Goal: Information Seeking & Learning: Learn about a topic

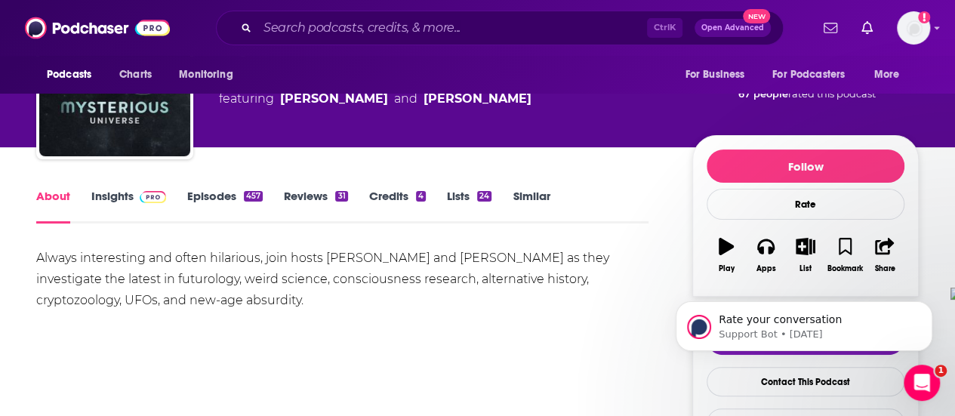
scroll to position [76, 0]
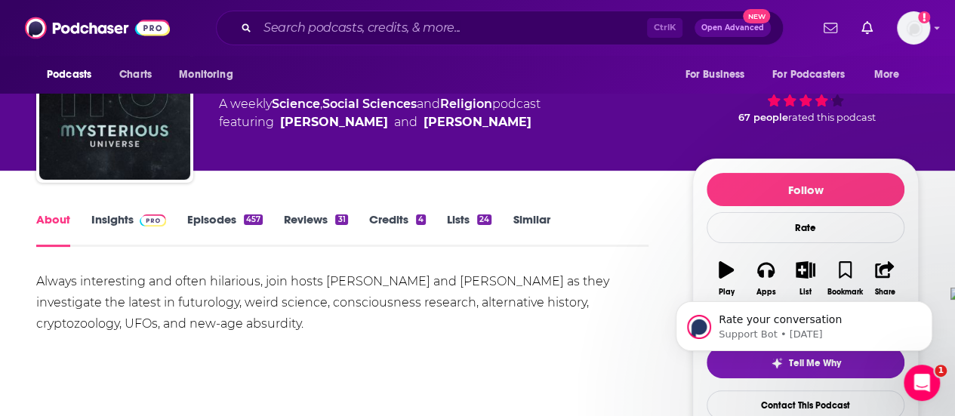
click at [138, 227] on link "Insights" at bounding box center [128, 229] width 75 height 35
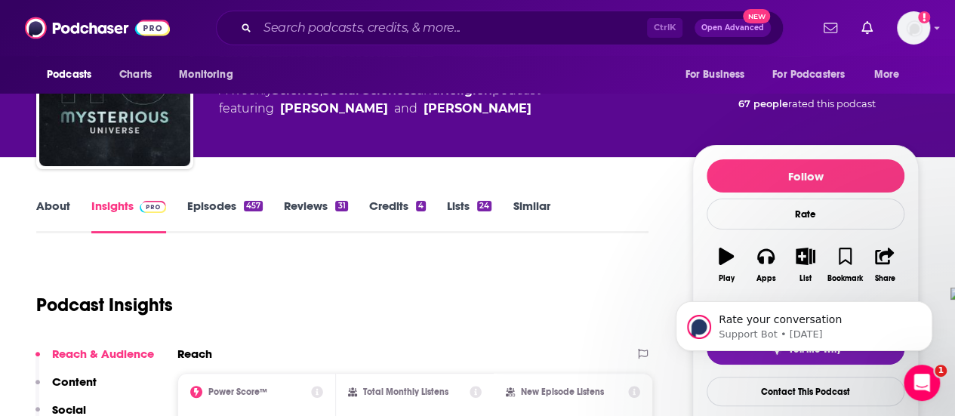
scroll to position [76, 0]
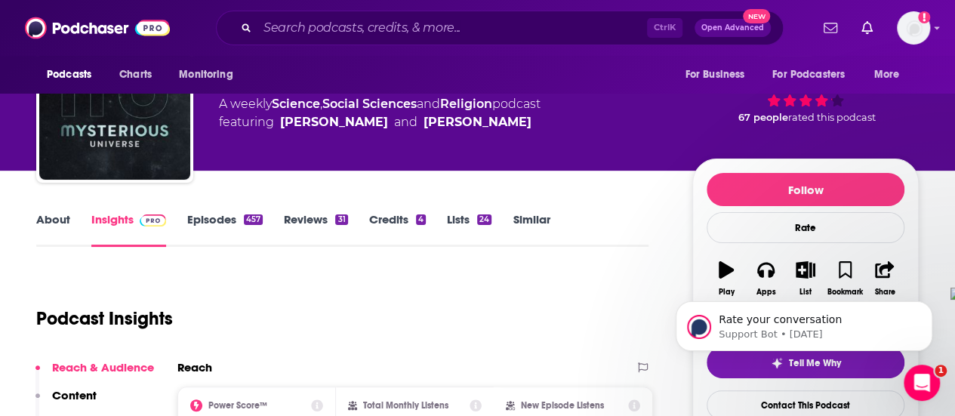
click at [223, 227] on link "Episodes 457" at bounding box center [225, 229] width 76 height 35
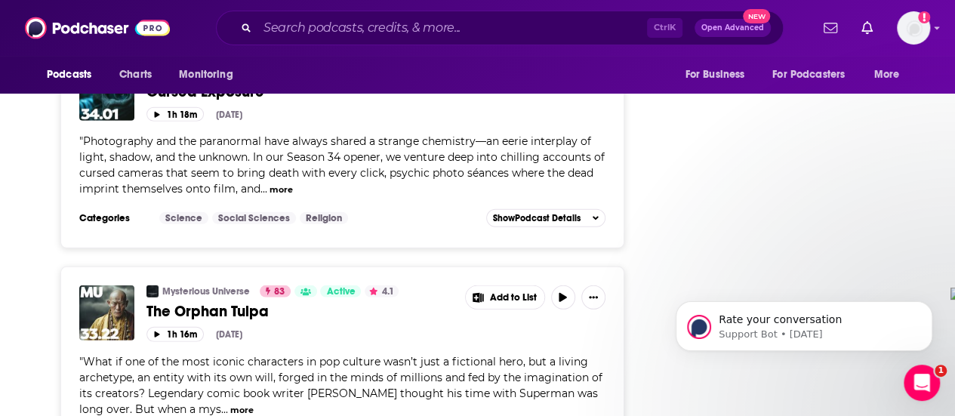
scroll to position [2190, 0]
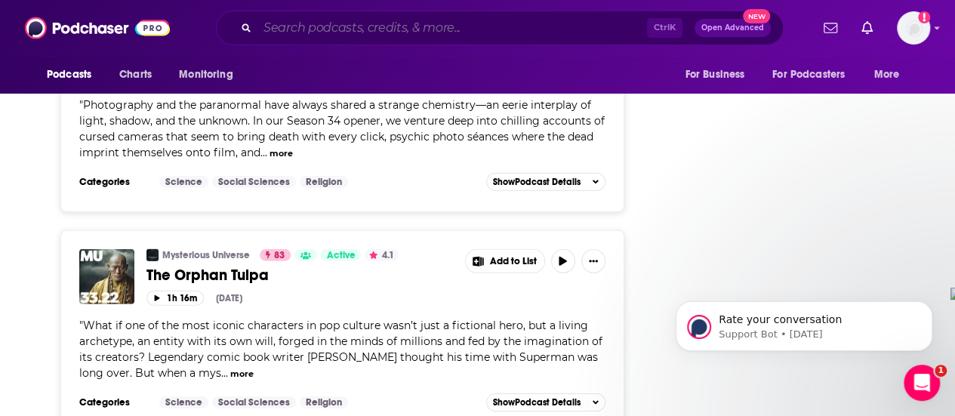
click at [373, 33] on input "Search podcasts, credits, & more..." at bounding box center [452, 28] width 390 height 24
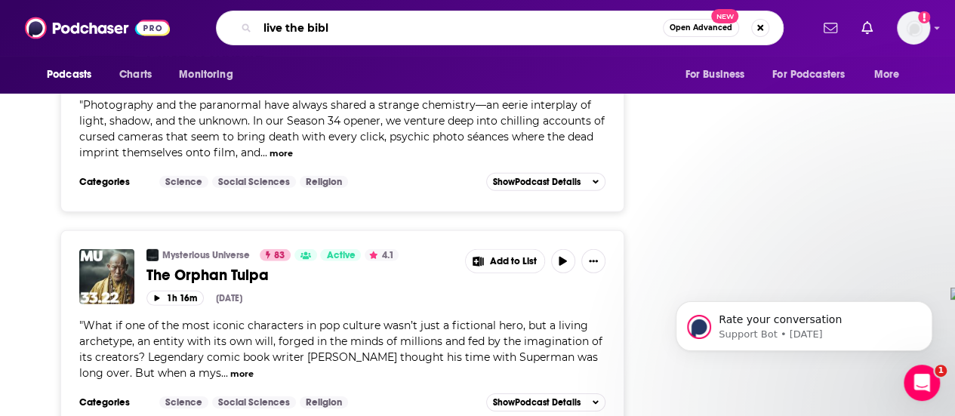
type input "live the [DEMOGRAPHIC_DATA]"
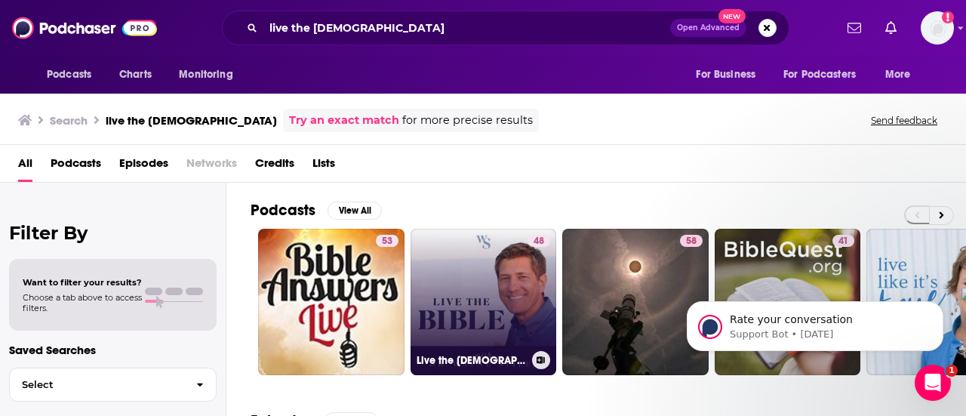
click at [441, 287] on link "48 Live the [DEMOGRAPHIC_DATA] with [PERSON_NAME]" at bounding box center [484, 302] width 146 height 146
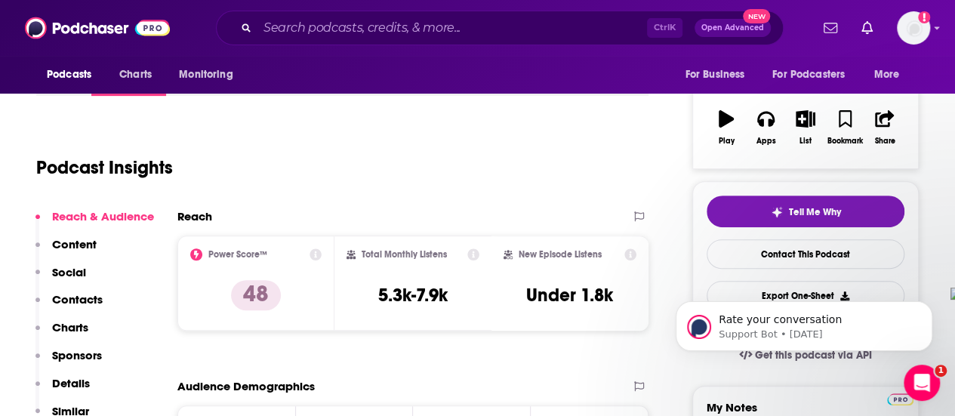
scroll to position [76, 0]
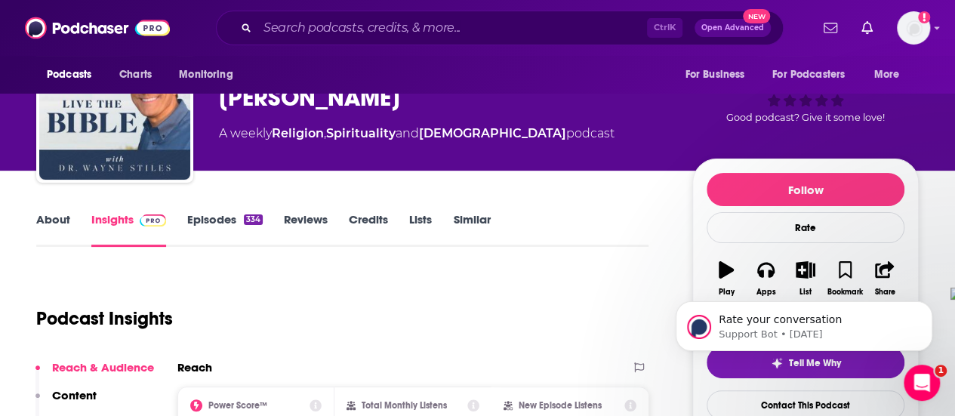
click at [51, 211] on div "About Insights Episodes 334 Reviews Credits Lists Similar" at bounding box center [342, 228] width 612 height 37
click at [47, 213] on link "About" at bounding box center [53, 229] width 34 height 35
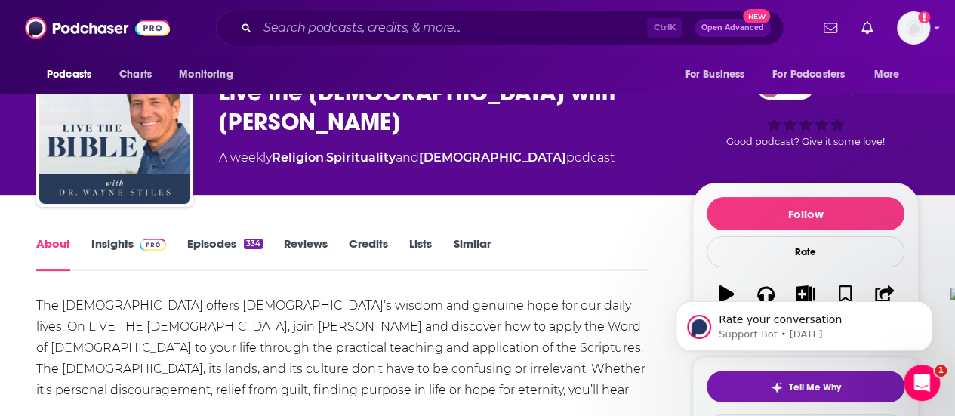
scroll to position [151, 0]
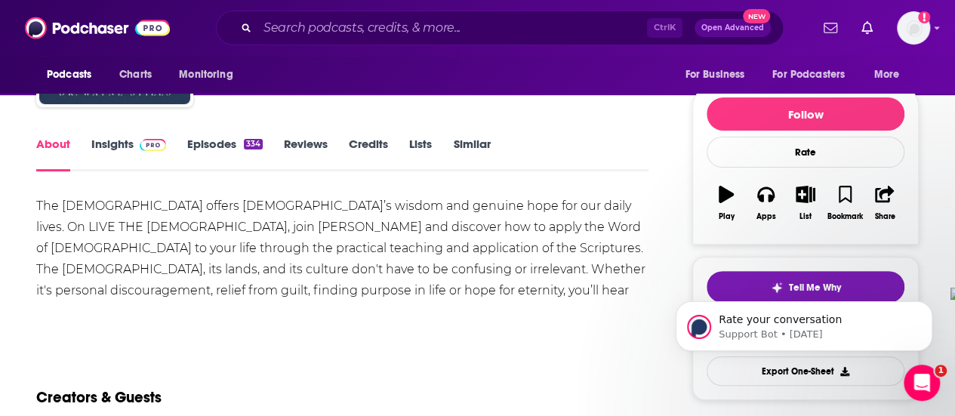
click at [222, 143] on link "Episodes 334" at bounding box center [225, 154] width 76 height 35
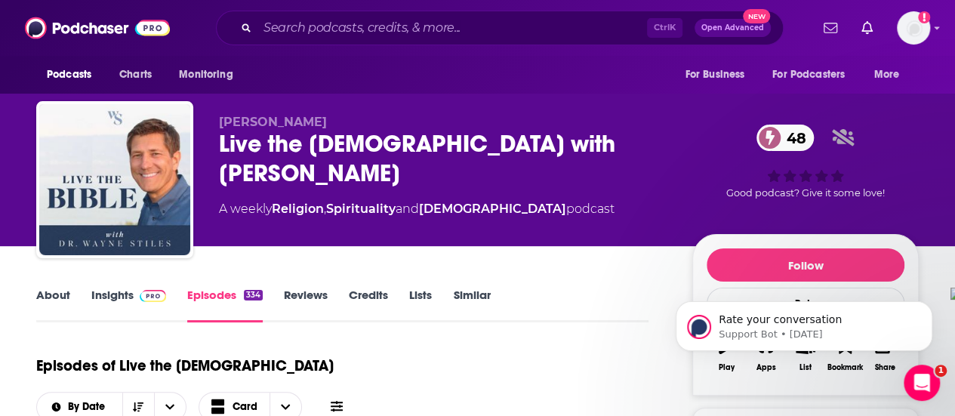
click at [124, 294] on link "Insights" at bounding box center [128, 305] width 75 height 35
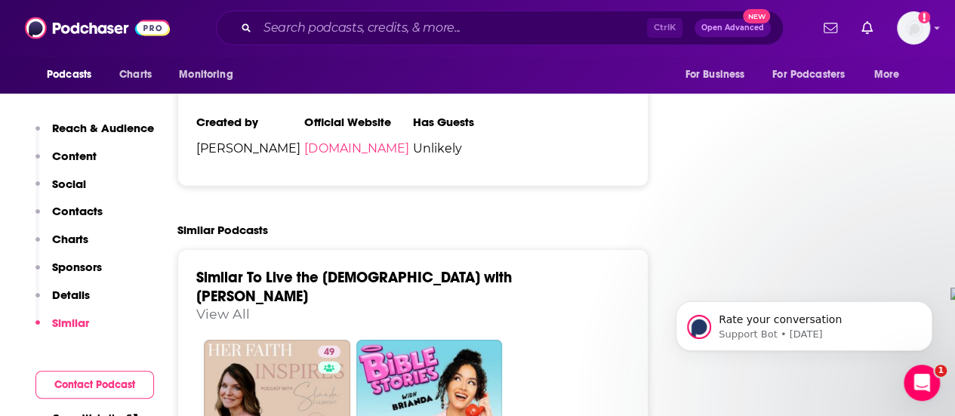
scroll to position [1963, 0]
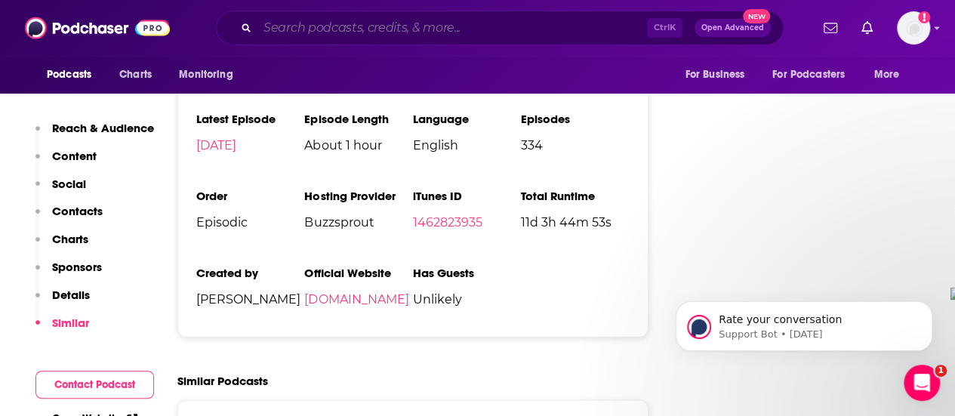
click at [355, 28] on input "Search podcasts, credits, & more..." at bounding box center [452, 28] width 390 height 24
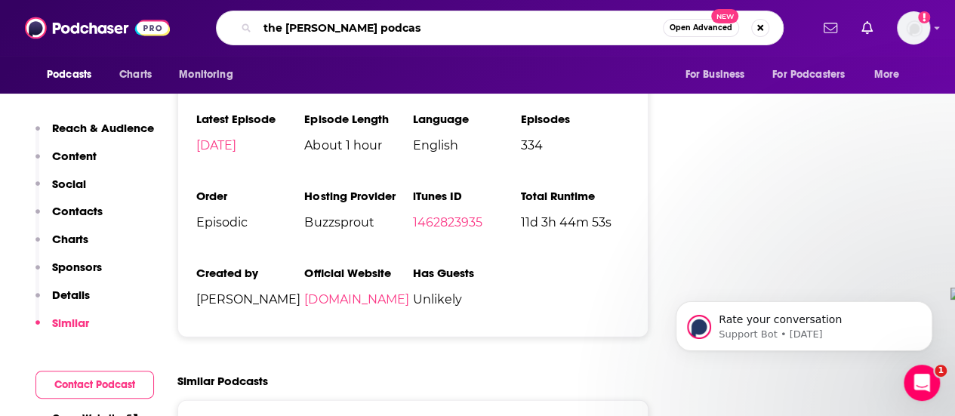
type input "the [PERSON_NAME] podcast"
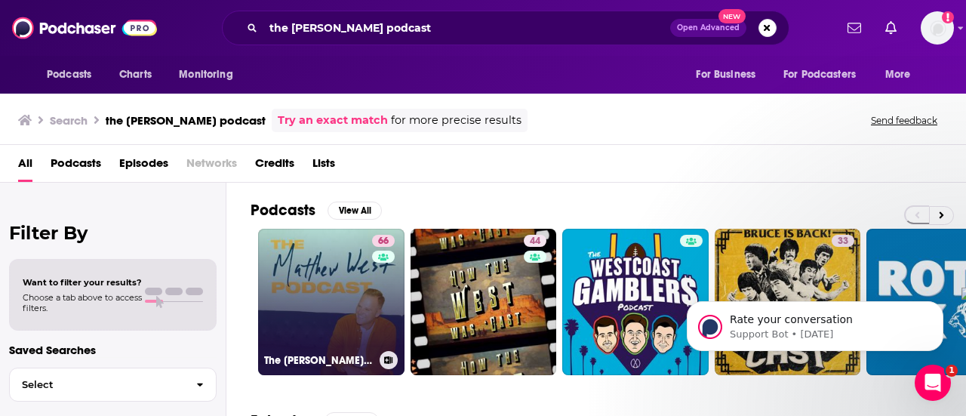
click at [364, 277] on link "66 The [PERSON_NAME] Podcast" at bounding box center [331, 302] width 146 height 146
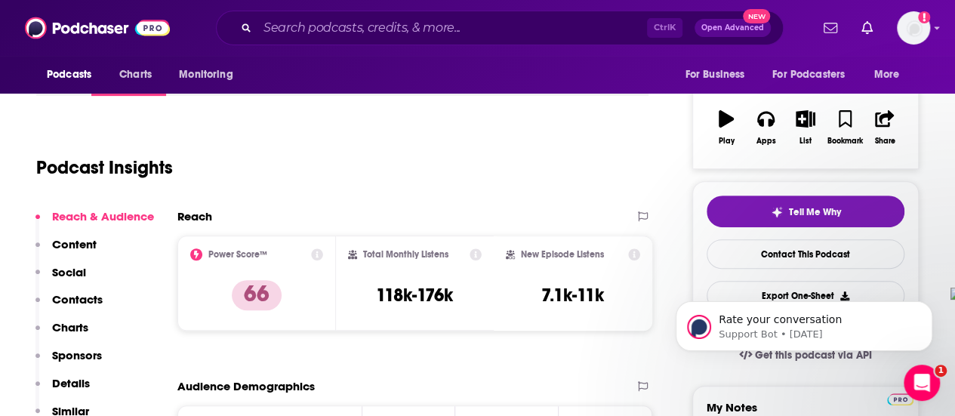
scroll to position [151, 0]
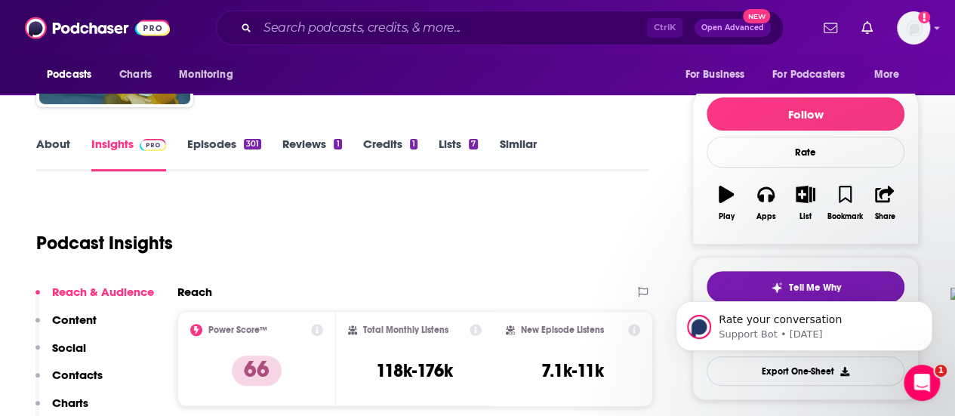
click at [225, 148] on link "Episodes 301" at bounding box center [224, 154] width 74 height 35
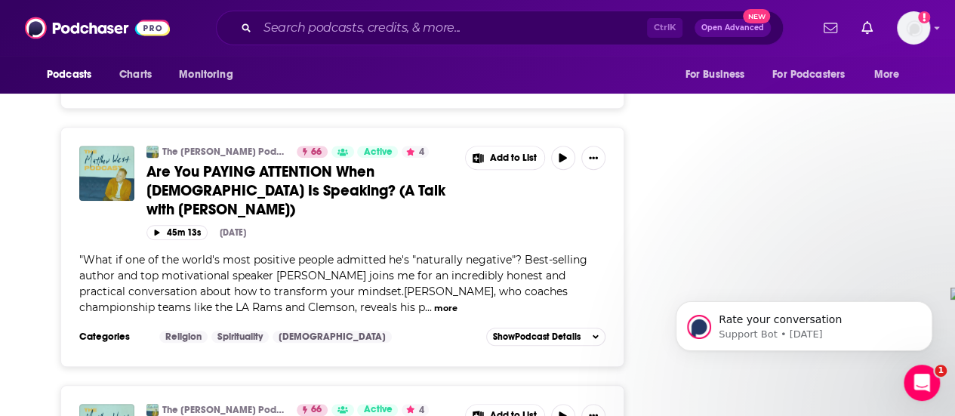
scroll to position [3171, 0]
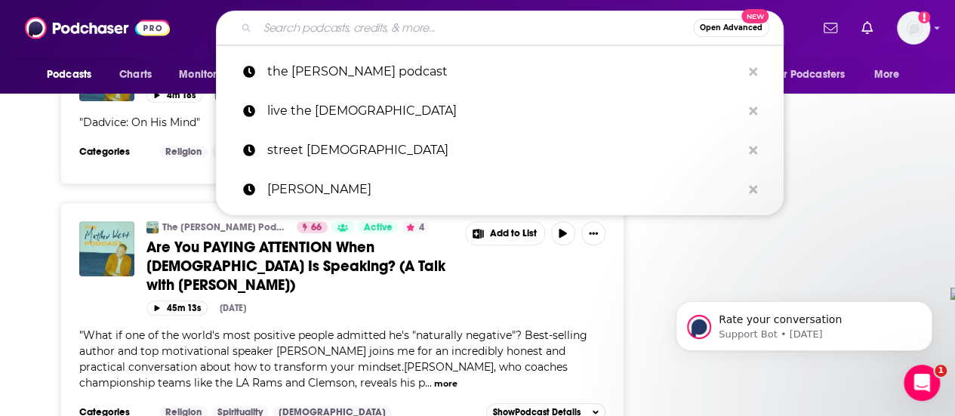
click at [337, 29] on input "Search podcasts, credits, & more..." at bounding box center [475, 28] width 436 height 24
type input "k"
type input "K"
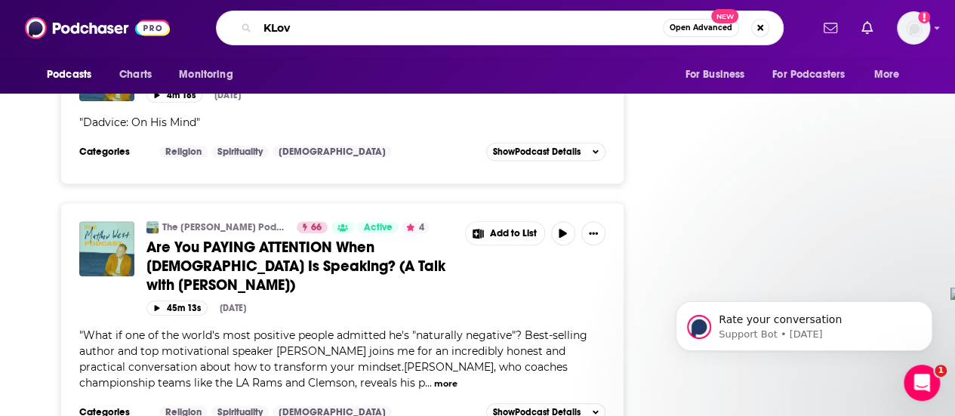
type input "KLove"
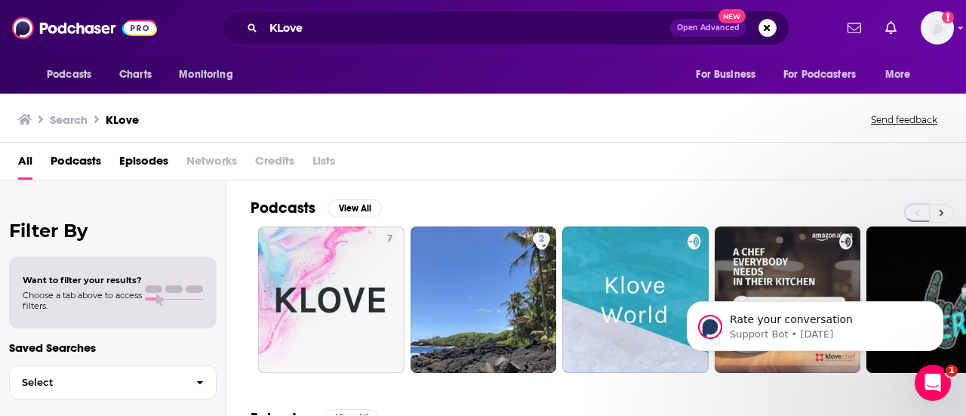
drag, startPoint x: 942, startPoint y: 209, endPoint x: 945, endPoint y: 218, distance: 9.6
click at [944, 209] on icon at bounding box center [941, 213] width 5 height 11
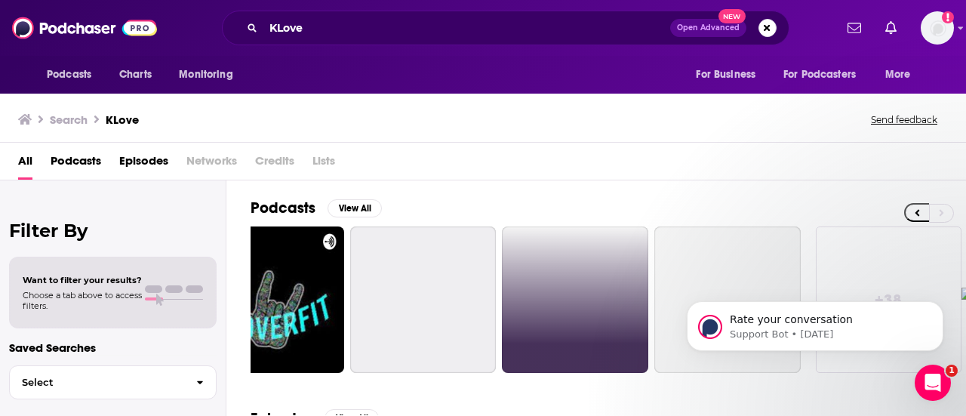
scroll to position [0, 670]
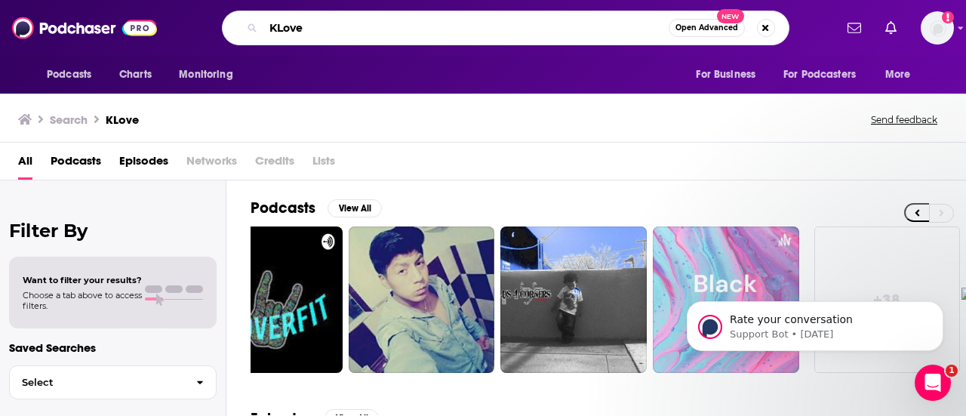
click at [308, 20] on input "KLove" at bounding box center [466, 28] width 405 height 24
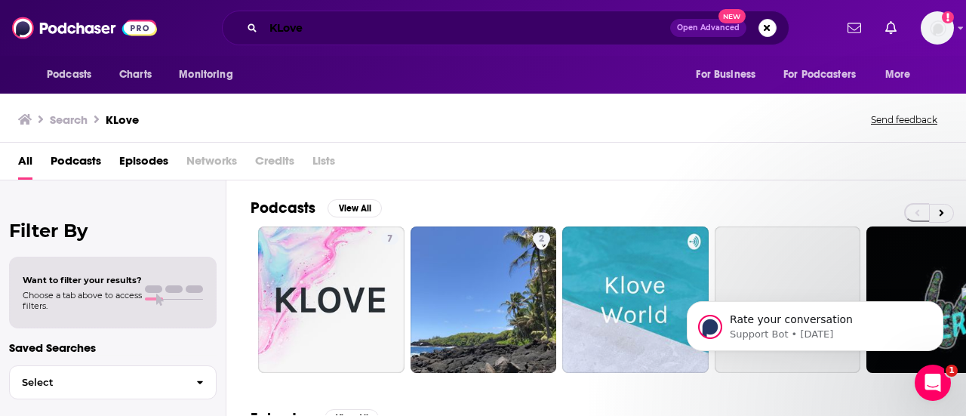
click at [326, 26] on input "KLove" at bounding box center [467, 28] width 407 height 24
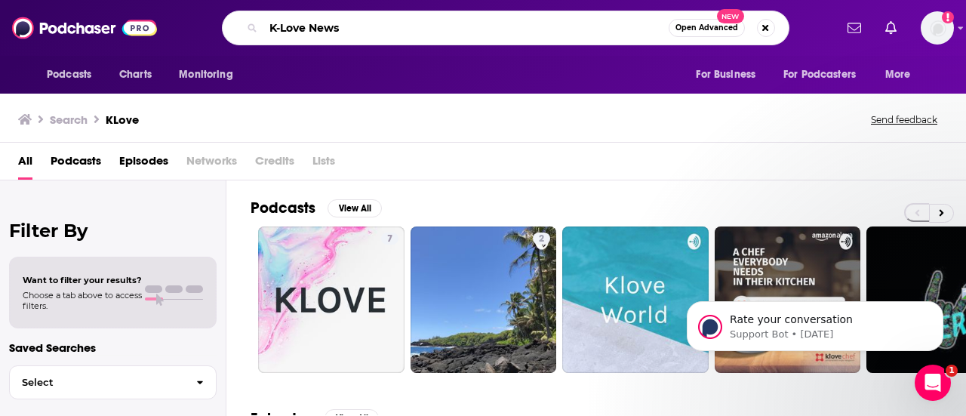
type input "K-Love News"
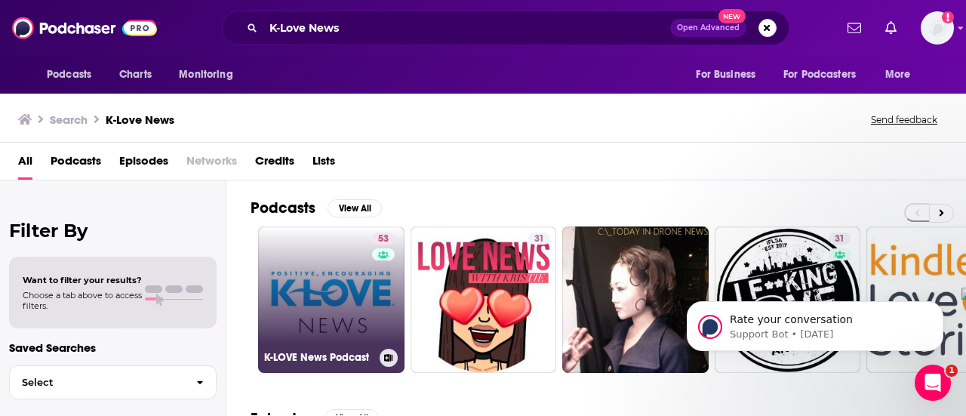
click at [362, 274] on link "53 K-LOVE News Podcast" at bounding box center [331, 300] width 146 height 146
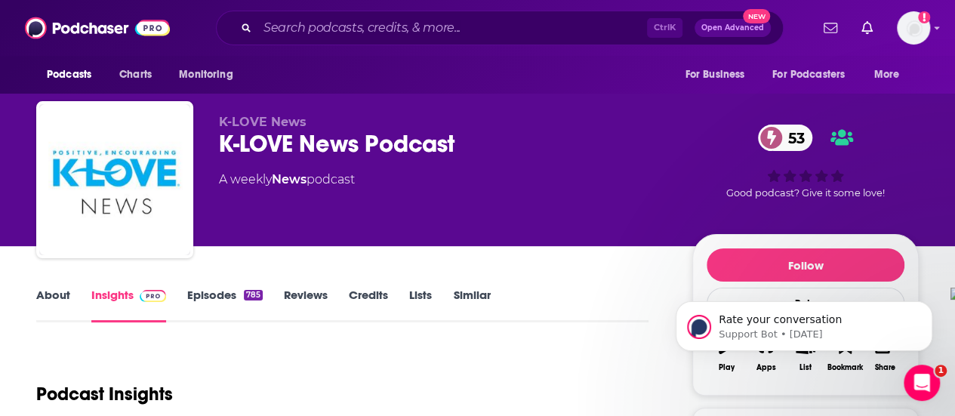
click at [63, 301] on link "About" at bounding box center [53, 305] width 34 height 35
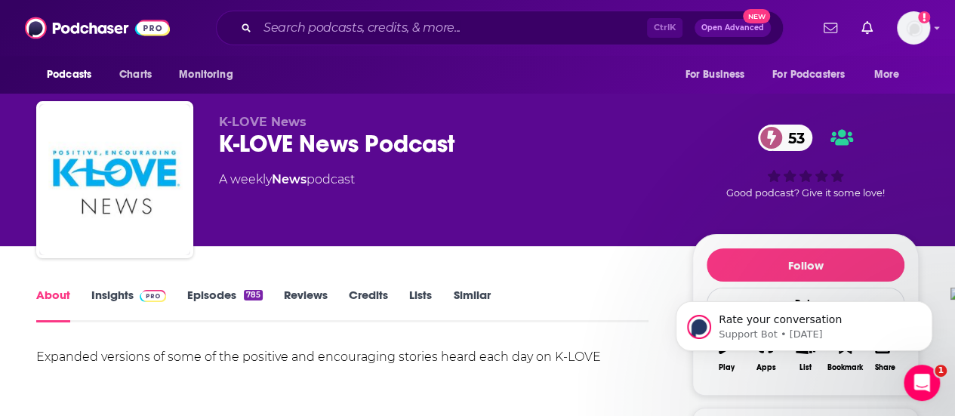
scroll to position [76, 0]
